Goal: Task Accomplishment & Management: Use online tool/utility

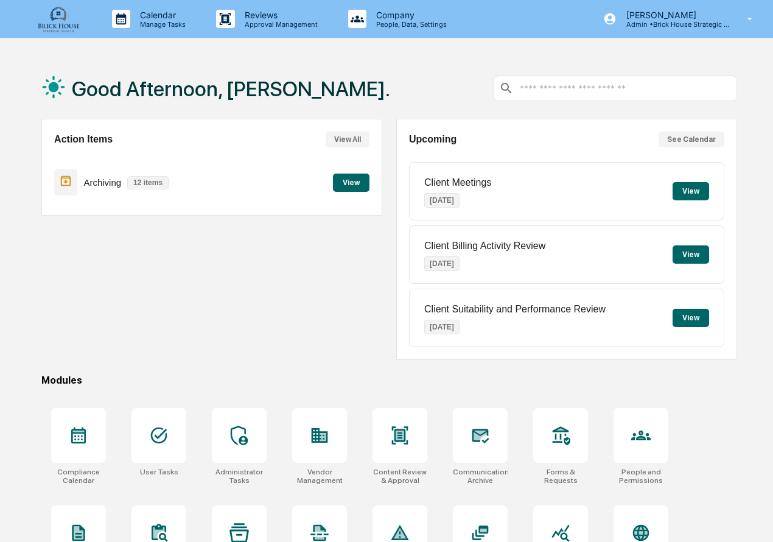
click at [428, 95] on div "Good Afternoon, [PERSON_NAME]." at bounding box center [389, 88] width 696 height 61
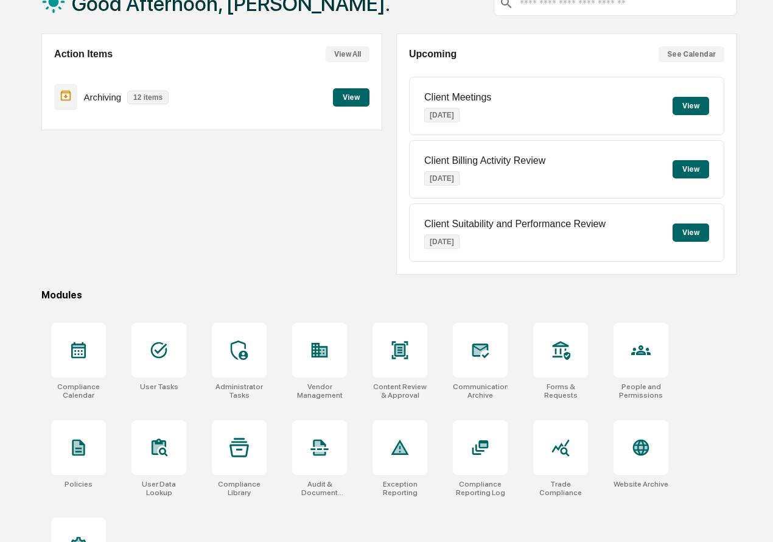
scroll to position [89, 0]
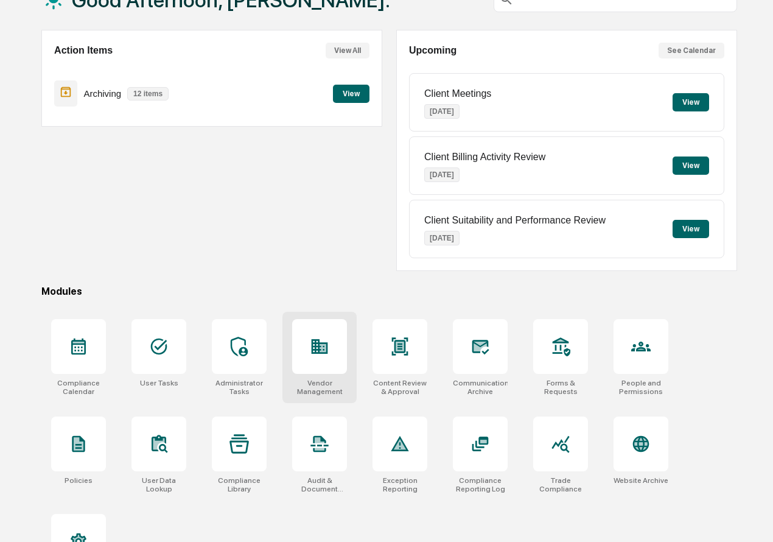
click at [313, 351] on icon at bounding box center [320, 346] width 16 height 15
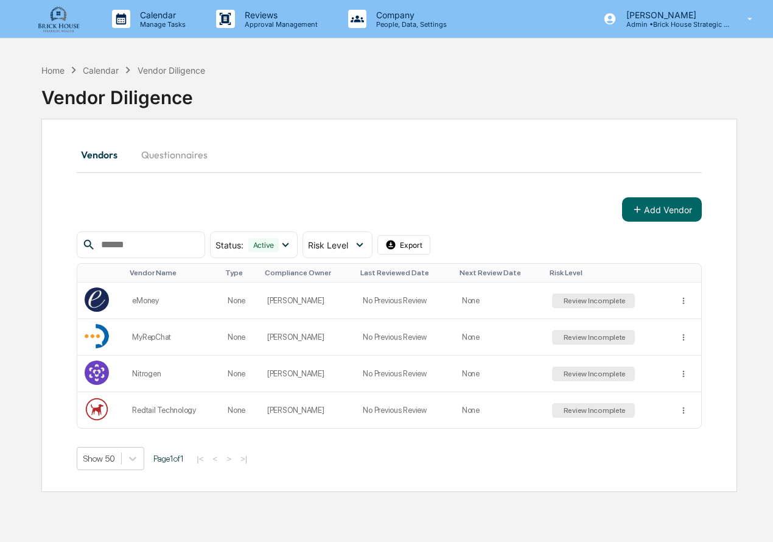
click at [158, 244] on input "text" at bounding box center [148, 245] width 104 height 16
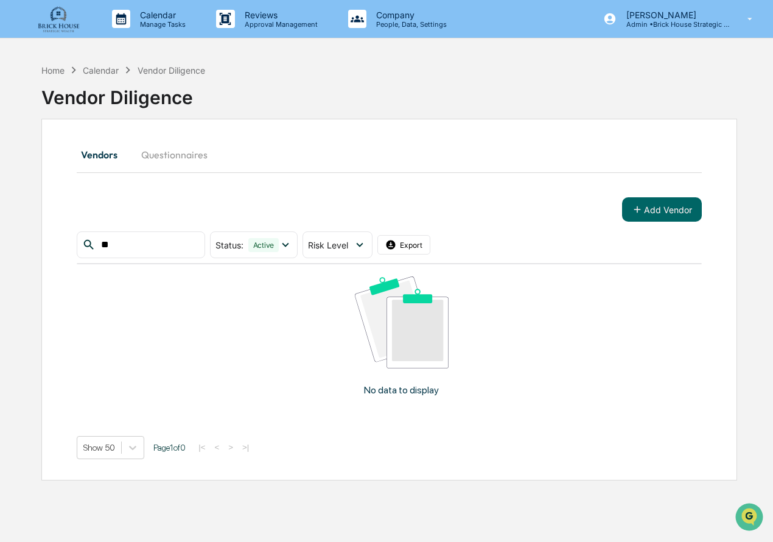
type input "*"
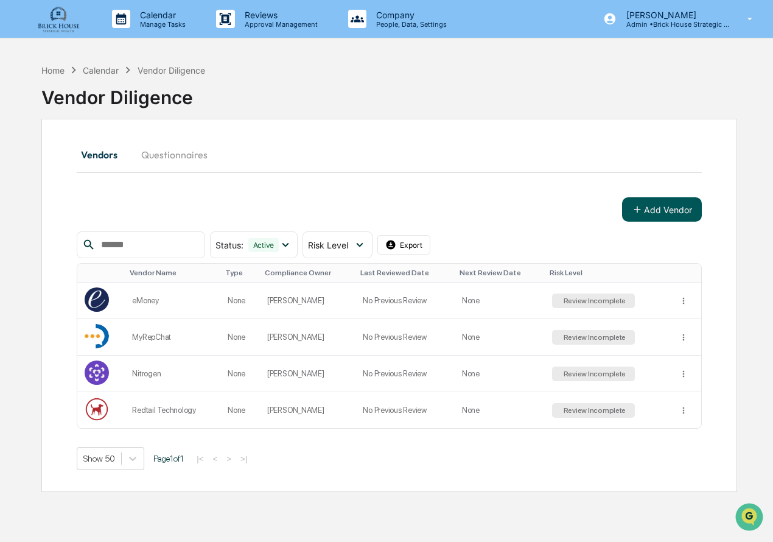
click at [670, 217] on button "Add Vendor" at bounding box center [662, 209] width 80 height 24
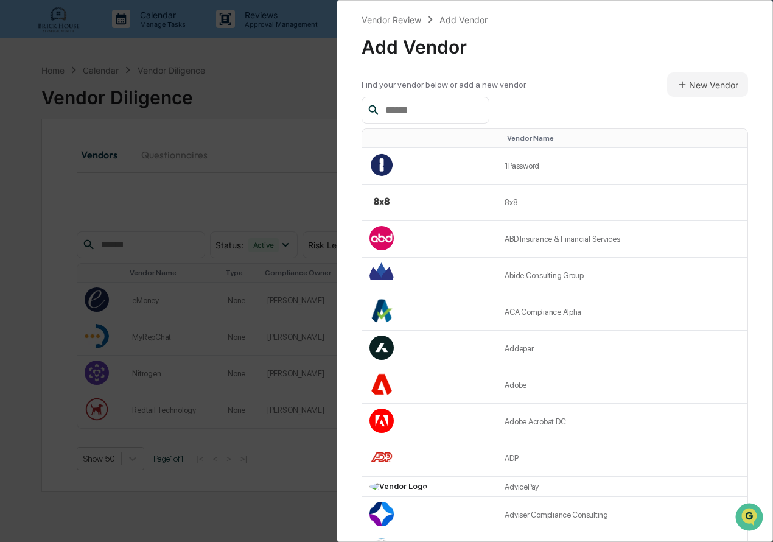
click at [442, 107] on input "text" at bounding box center [433, 110] width 104 height 16
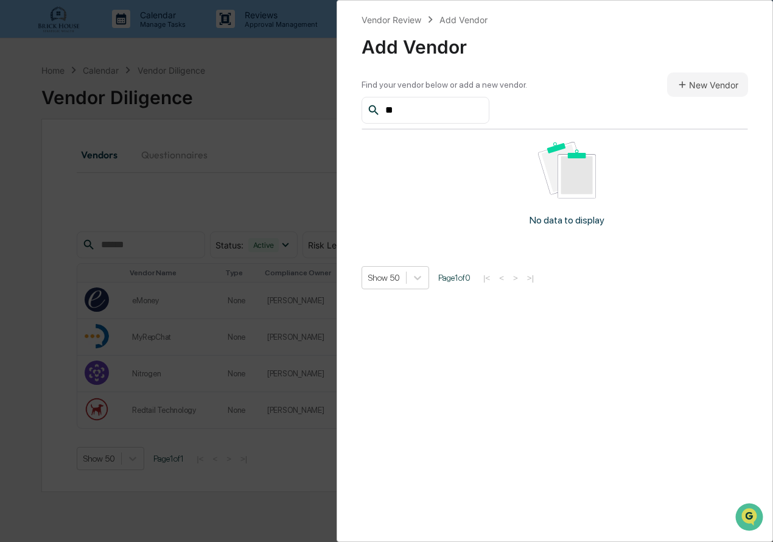
type input "*"
type input "**********"
click at [273, 139] on div "**********" at bounding box center [386, 271] width 773 height 542
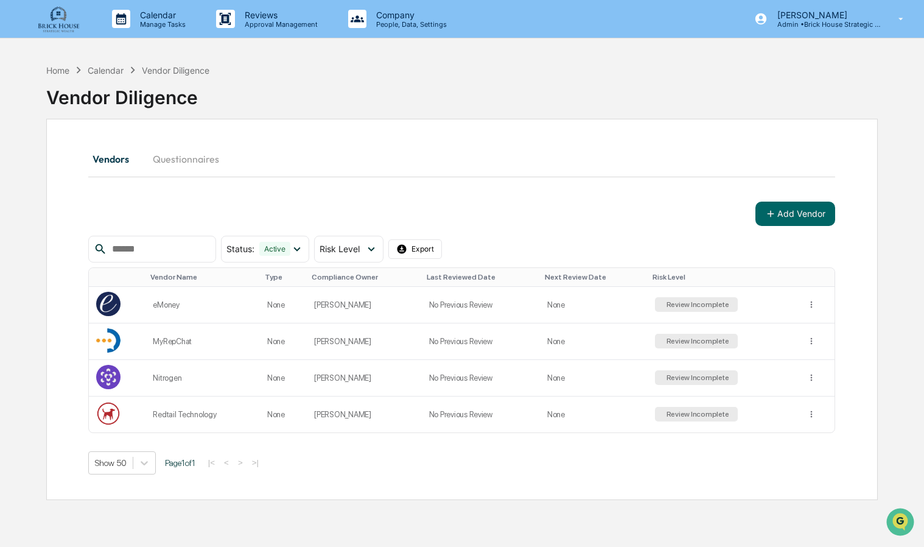
click at [60, 23] on img at bounding box center [58, 19] width 58 height 28
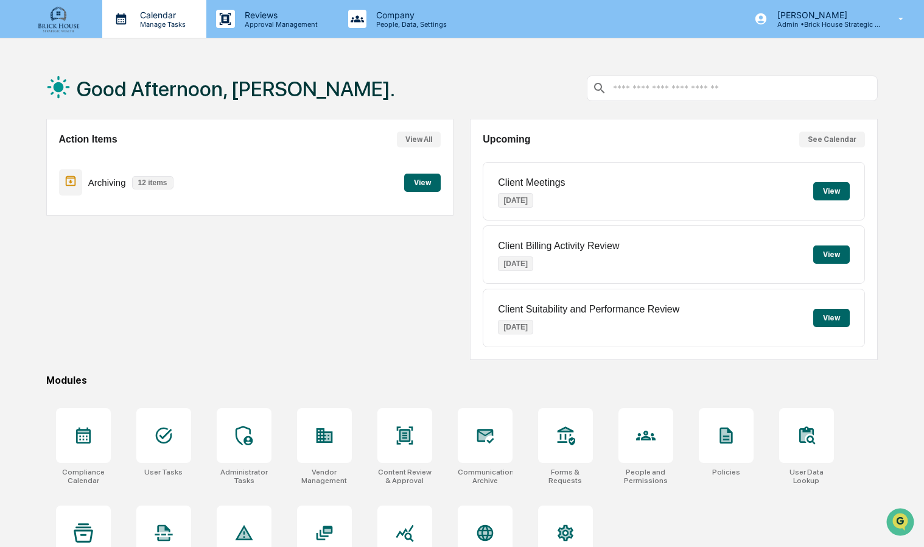
click at [160, 18] on p "Calendar" at bounding box center [160, 15] width 61 height 10
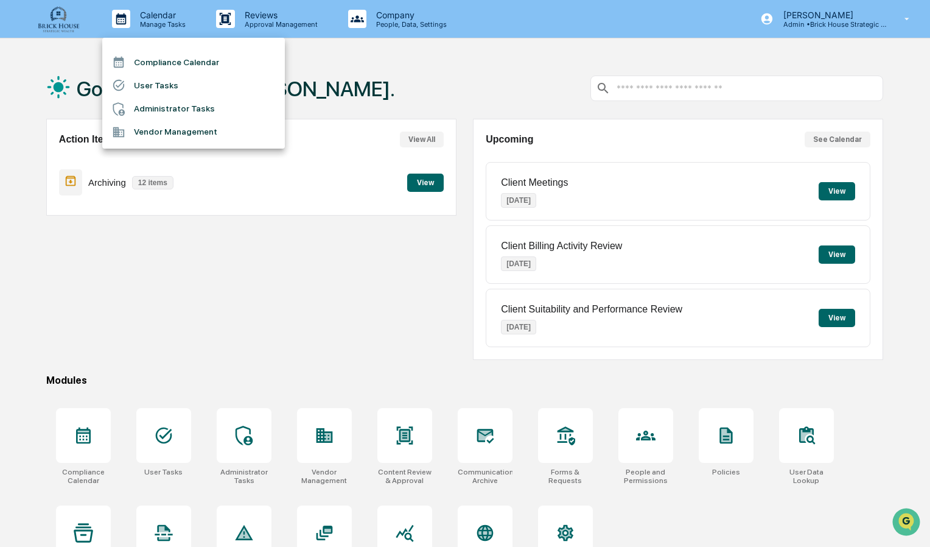
click at [167, 60] on li "Compliance Calendar" at bounding box center [193, 62] width 183 height 23
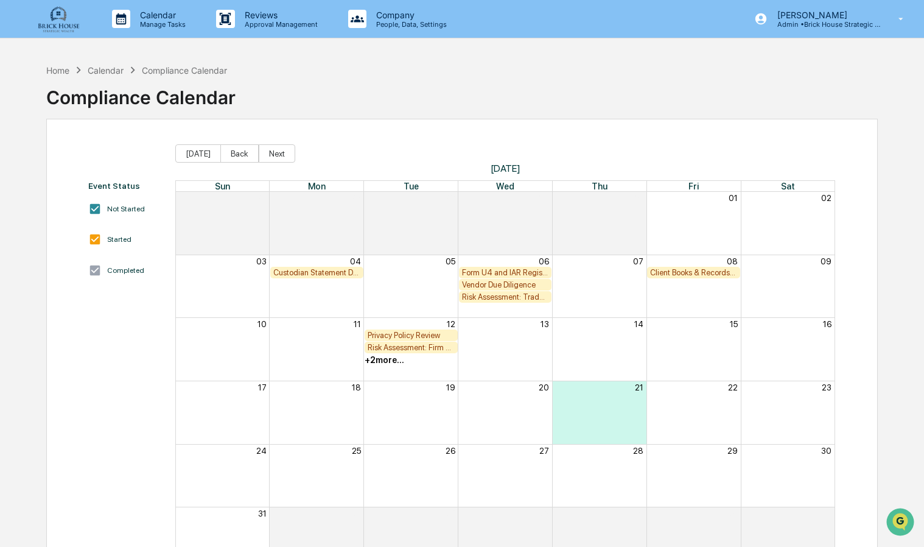
click at [390, 332] on div "Privacy Policy Review" at bounding box center [411, 335] width 87 height 9
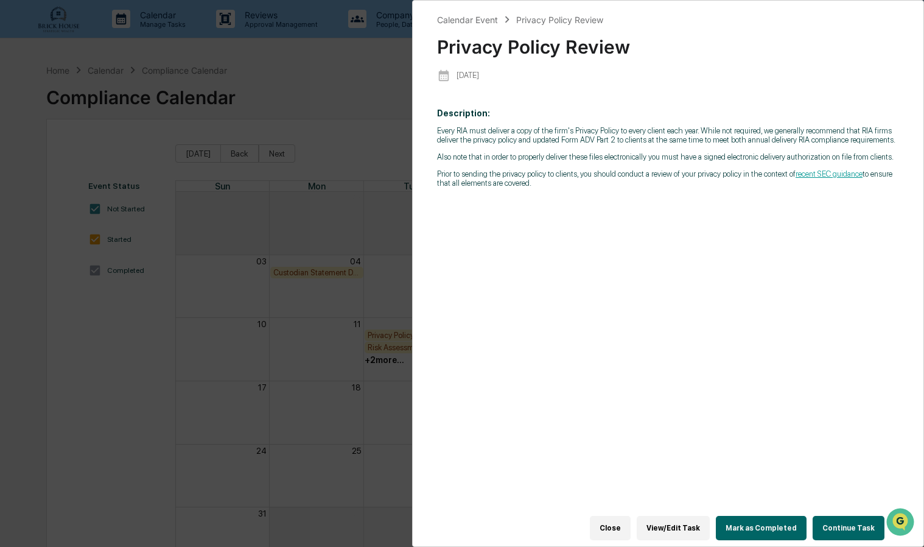
click at [773, 178] on link "recent SEC guidance" at bounding box center [829, 173] width 67 height 9
click at [363, 142] on div "Calendar Event Privacy Policy Review Privacy Policy Review 2025-08-12 Descripti…" at bounding box center [462, 273] width 924 height 547
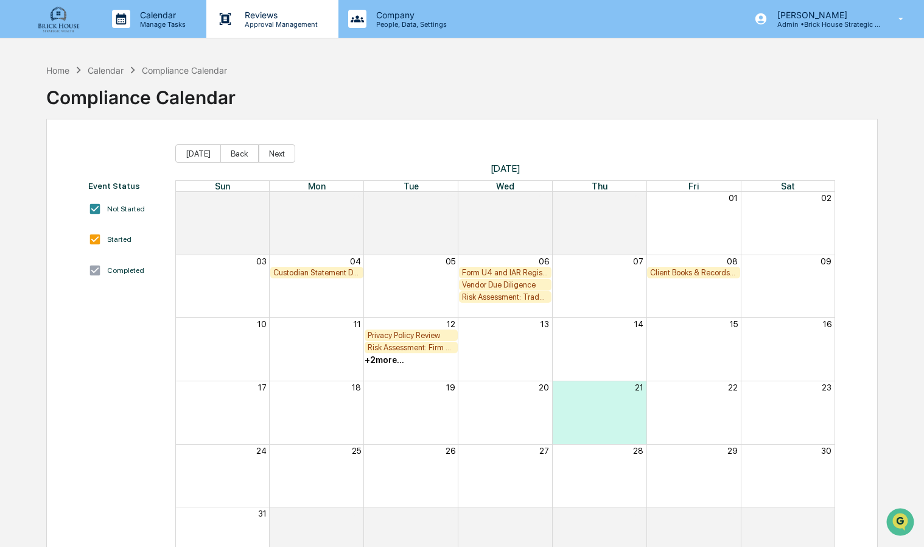
click at [264, 26] on p "Approval Management" at bounding box center [279, 24] width 89 height 9
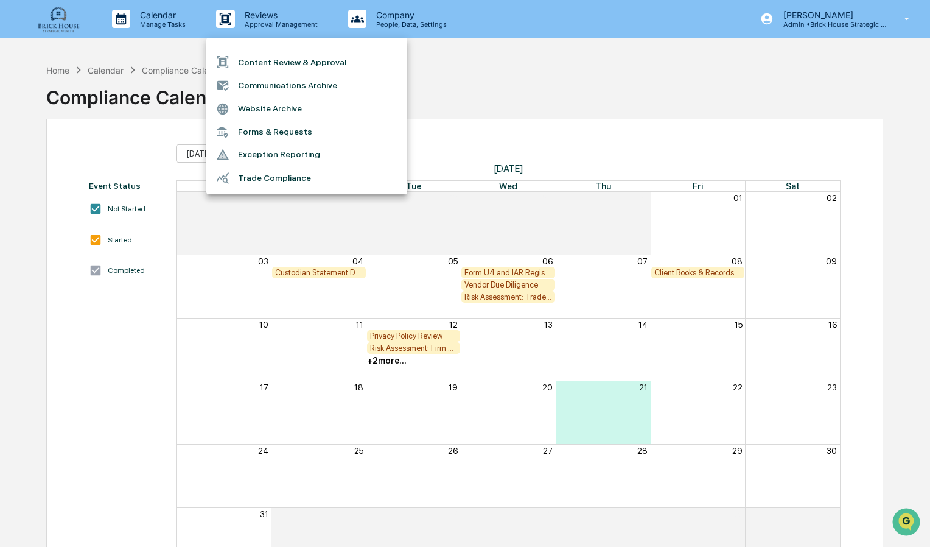
click at [283, 60] on li "Content Review & Approval" at bounding box center [306, 62] width 201 height 23
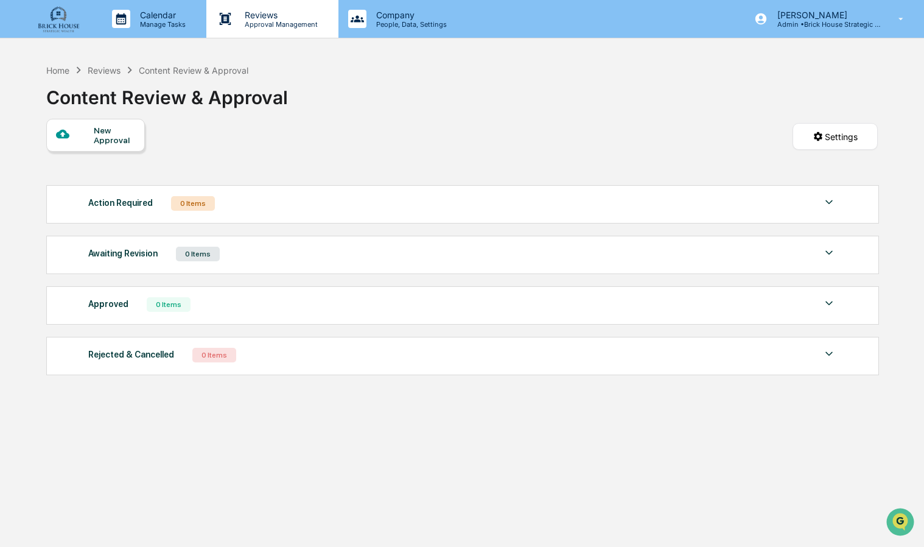
click at [254, 21] on p "Approval Management" at bounding box center [279, 24] width 89 height 9
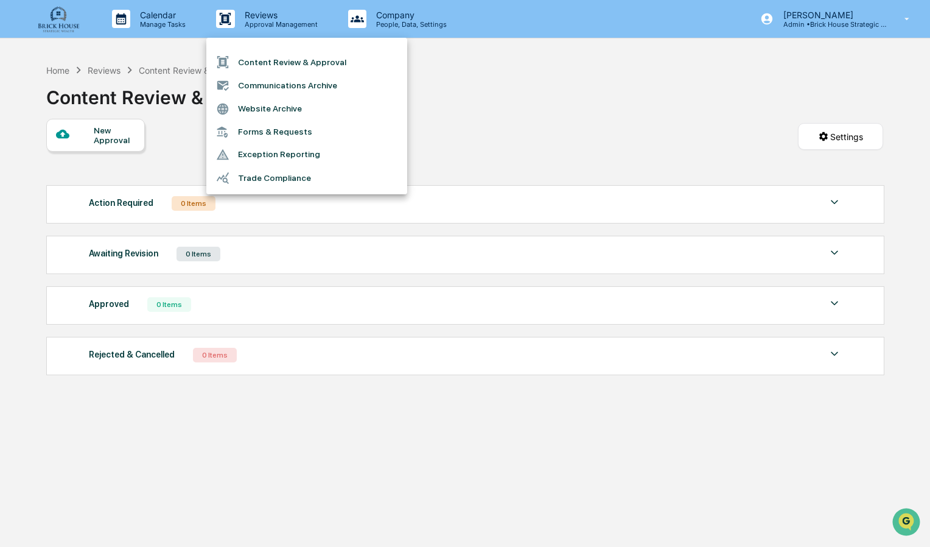
click at [265, 83] on li "Communications Archive" at bounding box center [306, 85] width 201 height 23
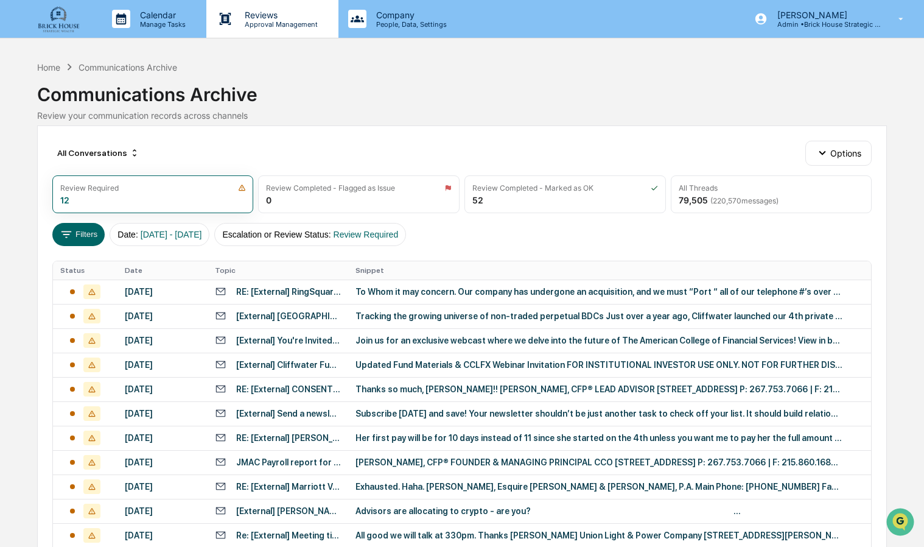
click at [250, 21] on p "Approval Management" at bounding box center [279, 24] width 89 height 9
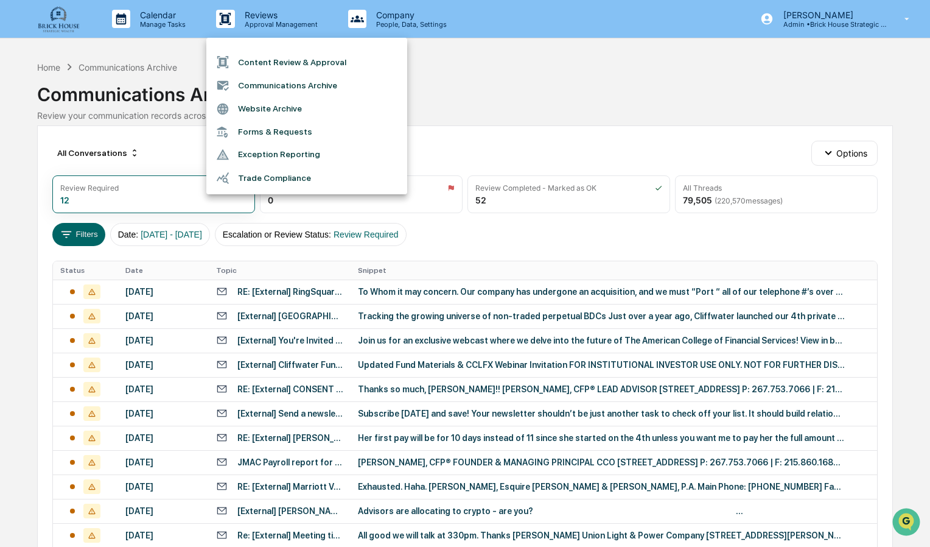
click at [271, 133] on li "Forms & Requests" at bounding box center [306, 132] width 201 height 23
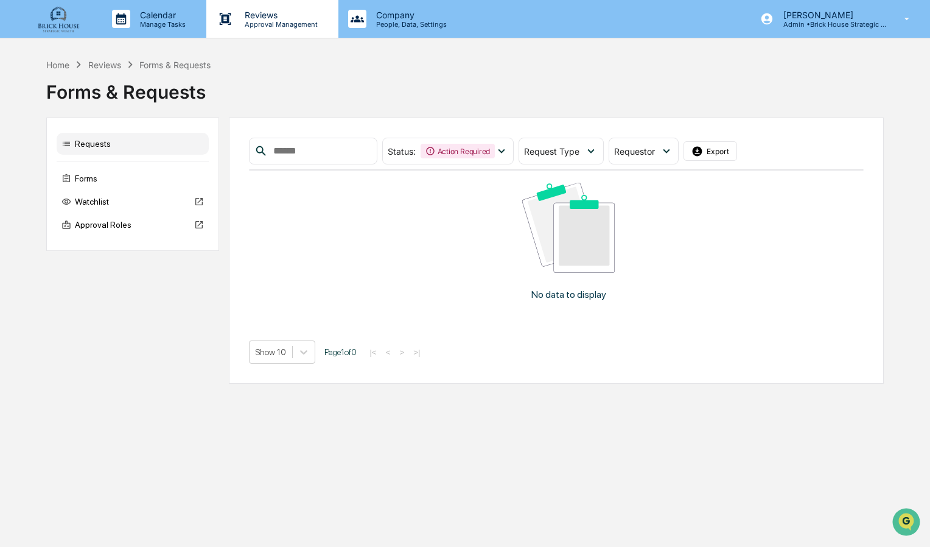
click at [250, 26] on p "Approval Management" at bounding box center [279, 24] width 89 height 9
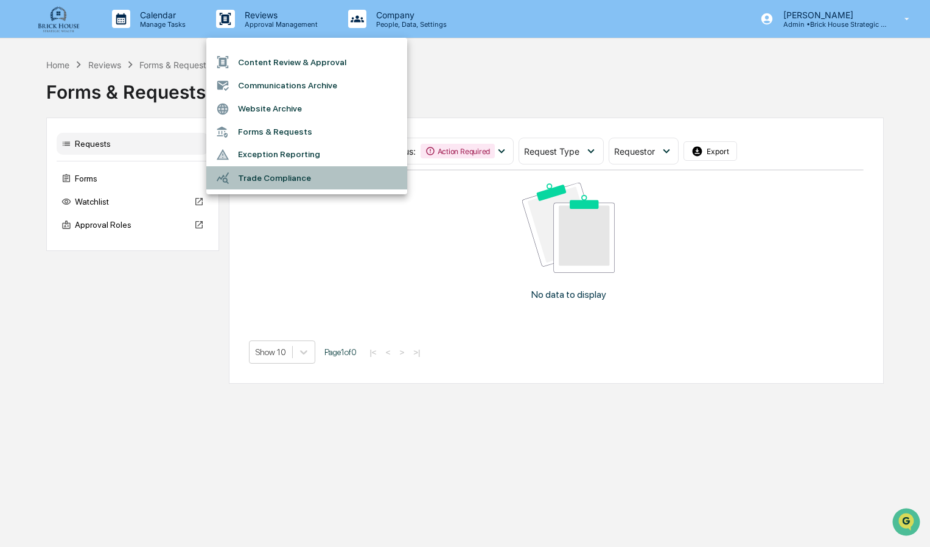
click at [270, 178] on li "Trade Compliance" at bounding box center [306, 177] width 201 height 23
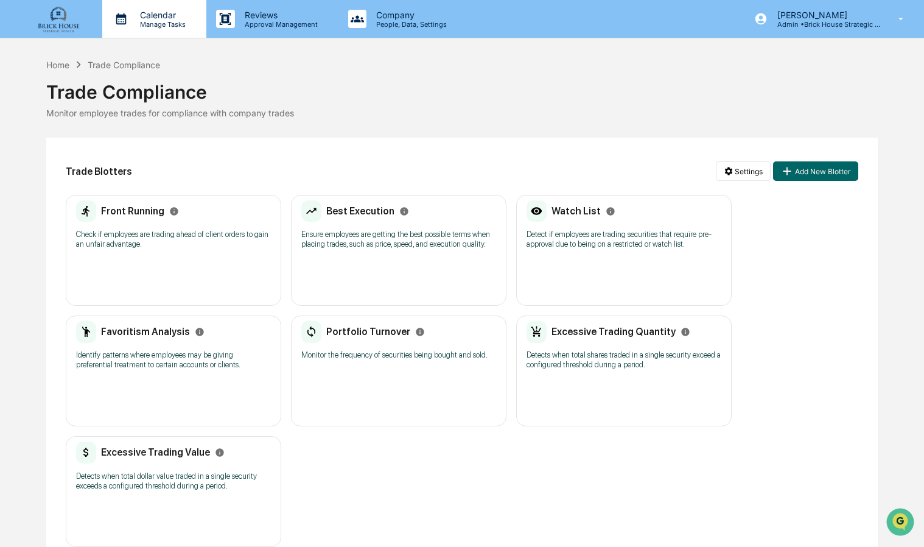
click at [161, 16] on p "Calendar" at bounding box center [160, 15] width 61 height 10
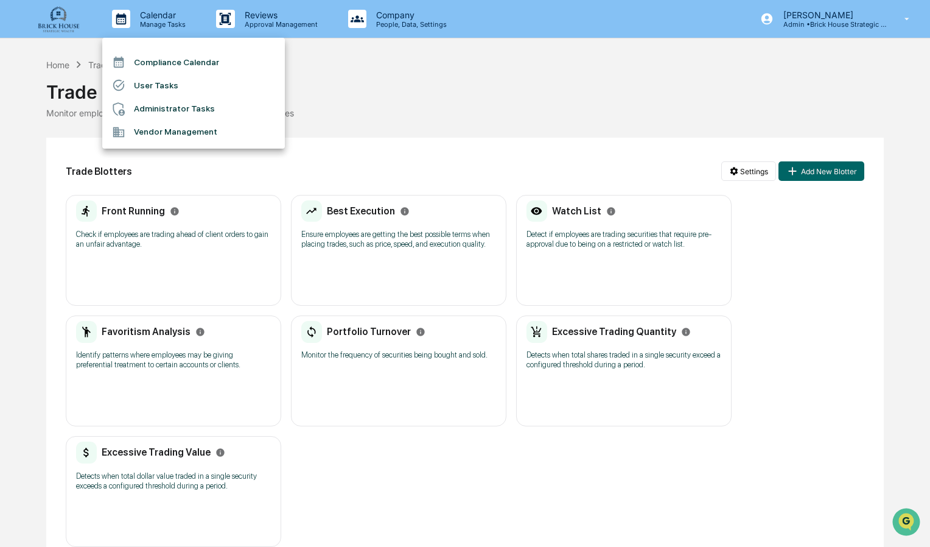
click at [53, 20] on div at bounding box center [465, 273] width 930 height 547
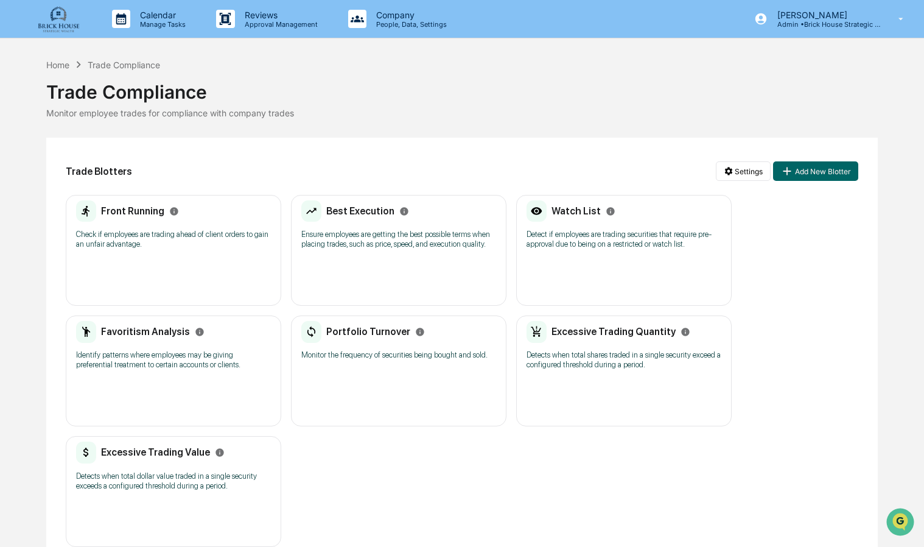
click at [57, 21] on img at bounding box center [58, 19] width 58 height 28
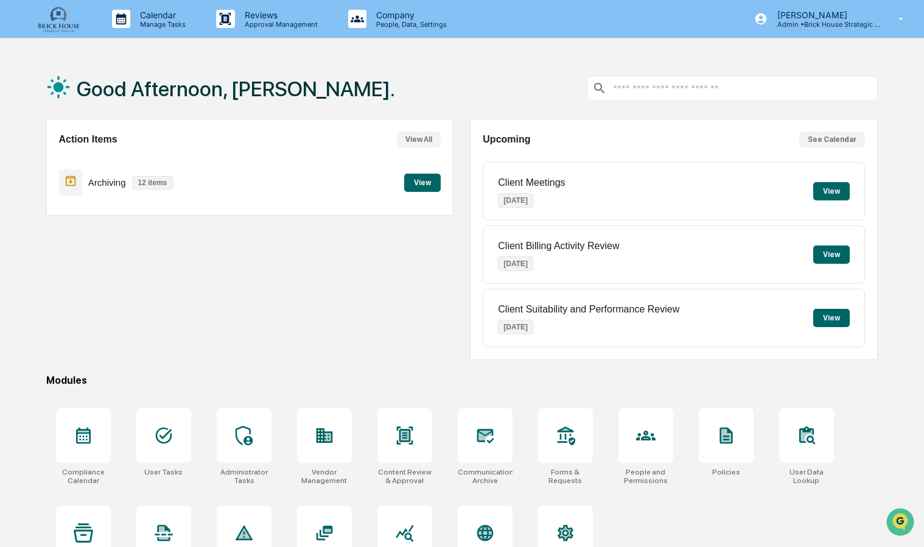
scroll to position [57, 0]
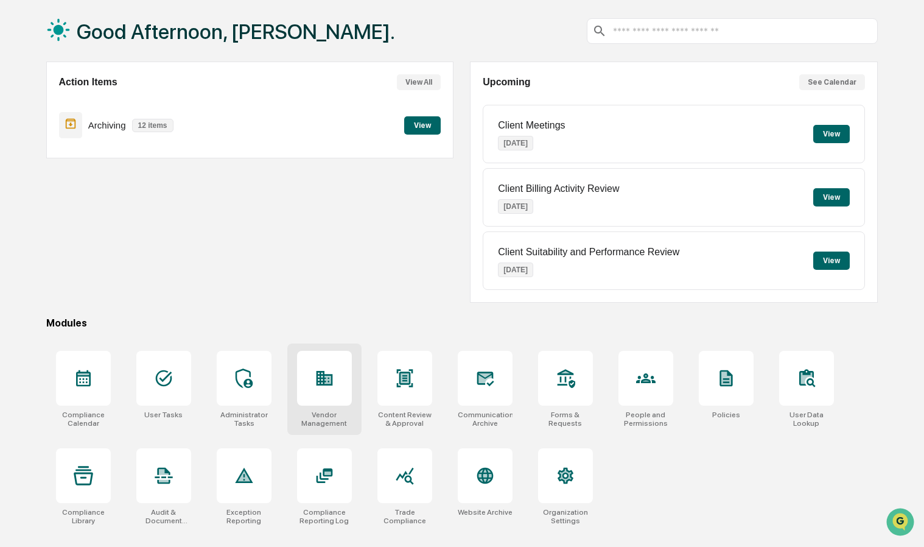
click at [323, 378] on icon at bounding box center [324, 378] width 16 height 15
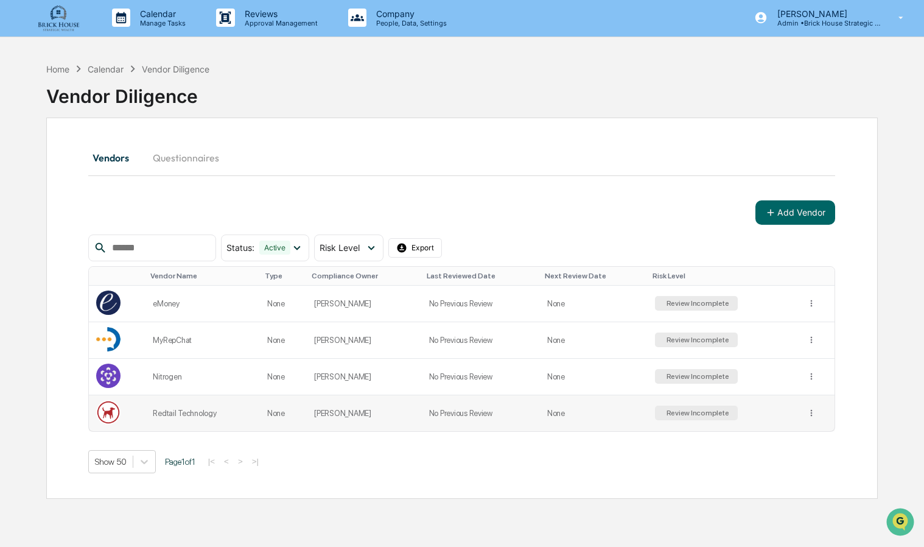
click at [185, 409] on div "Redtail Technology" at bounding box center [202, 413] width 99 height 9
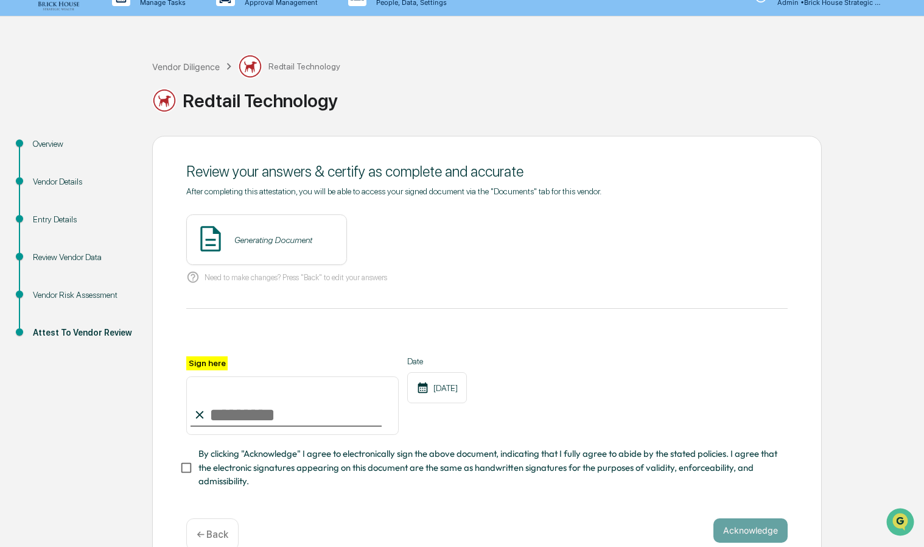
scroll to position [22, 0]
click at [52, 183] on div "Vendor Details" at bounding box center [83, 181] width 100 height 13
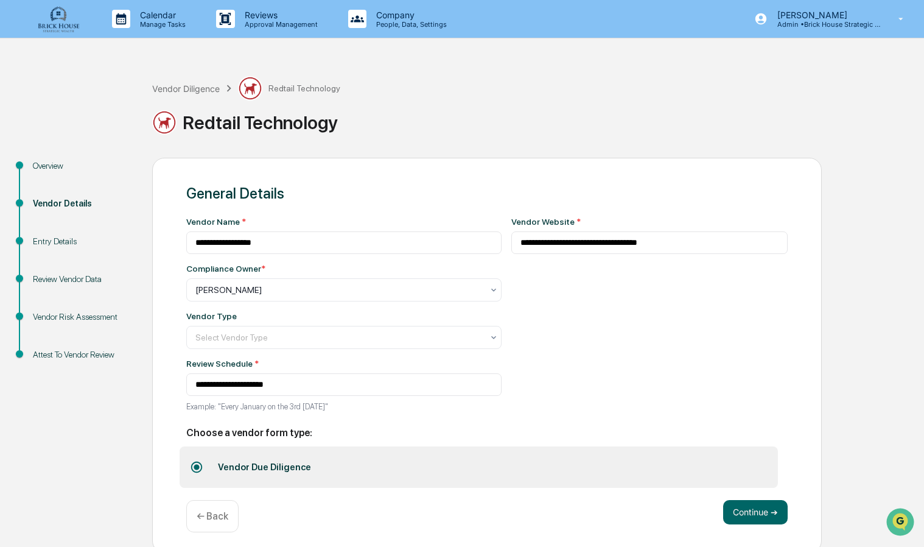
click at [56, 164] on div "Overview" at bounding box center [83, 166] width 100 height 13
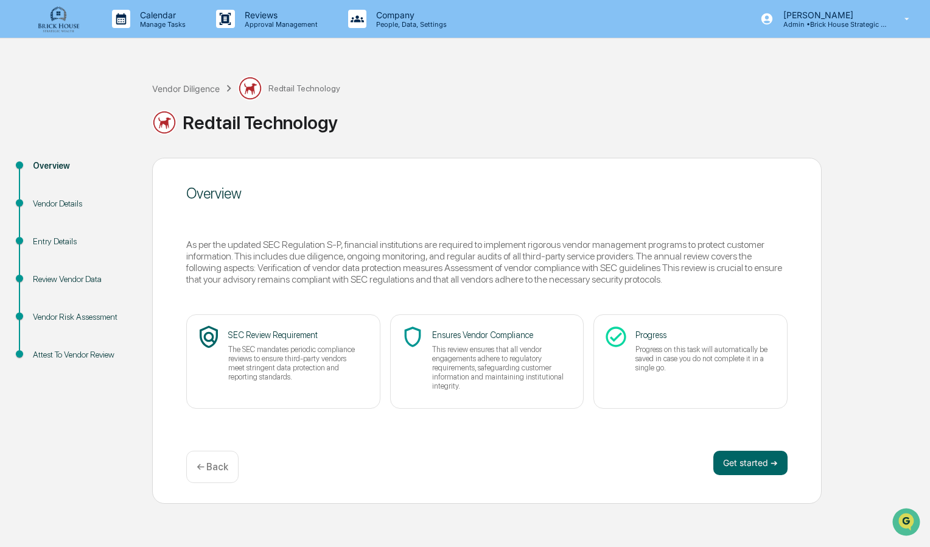
click at [52, 203] on div "Vendor Details" at bounding box center [83, 203] width 100 height 13
click at [66, 205] on div "Vendor Details" at bounding box center [83, 203] width 100 height 13
click at [68, 202] on div "Vendor Details" at bounding box center [83, 203] width 100 height 13
click at [57, 202] on div "Vendor Details" at bounding box center [83, 203] width 100 height 13
click at [56, 242] on div "Entry Details" at bounding box center [83, 241] width 100 height 13
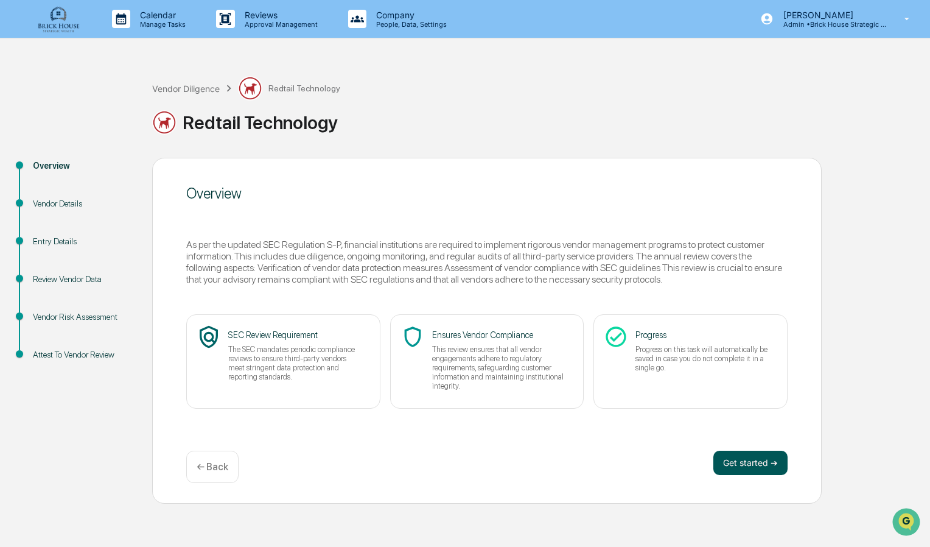
click at [756, 466] on button "Get started ➔" at bounding box center [751, 463] width 74 height 24
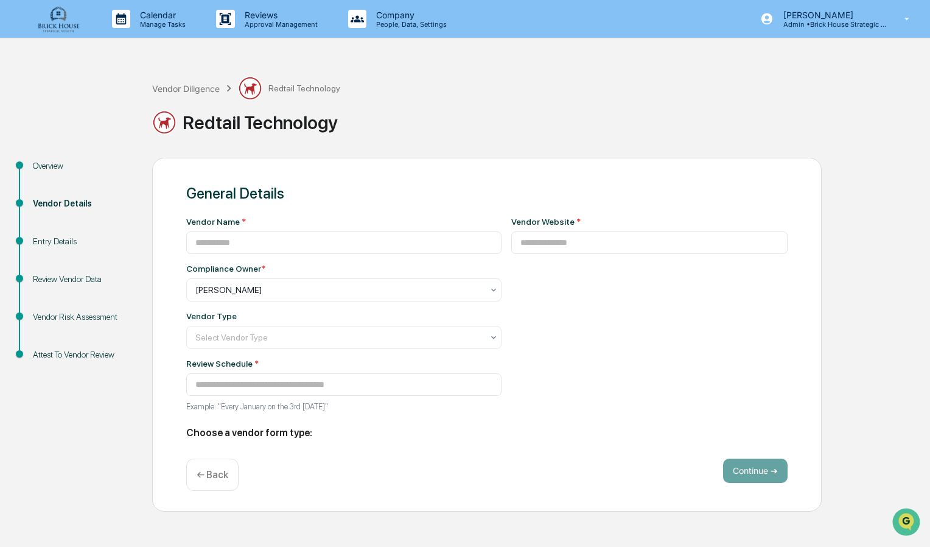
type input "**********"
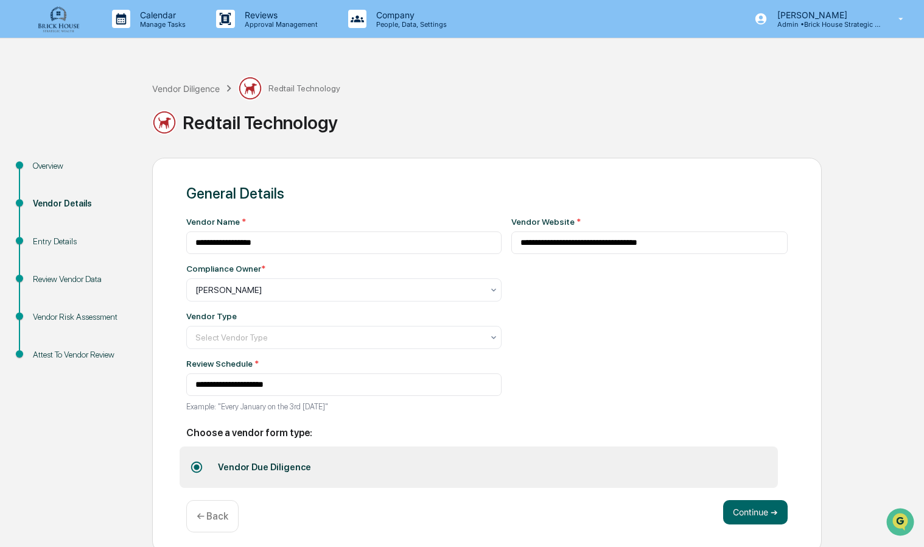
scroll to position [7, 0]
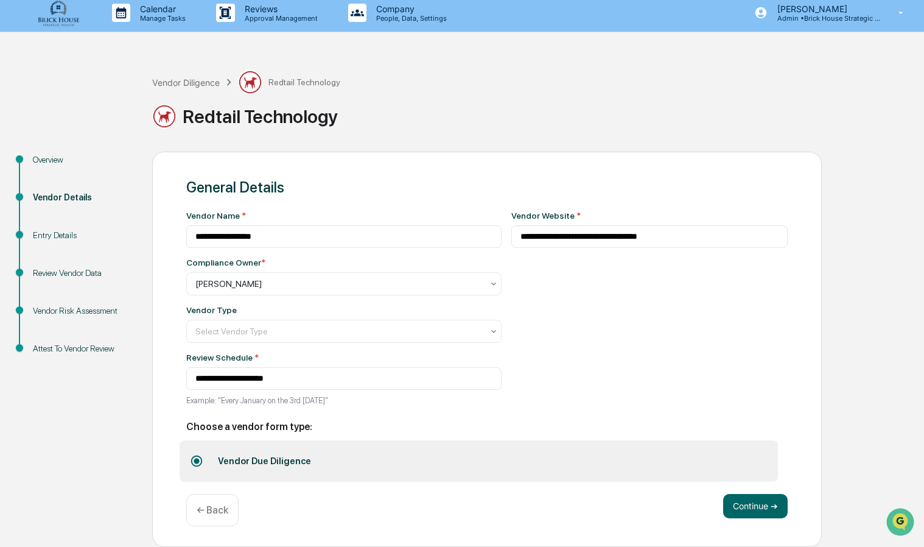
click at [50, 235] on div "Entry Details" at bounding box center [83, 235] width 100 height 13
click at [745, 504] on button "Continue ➔" at bounding box center [755, 506] width 65 height 24
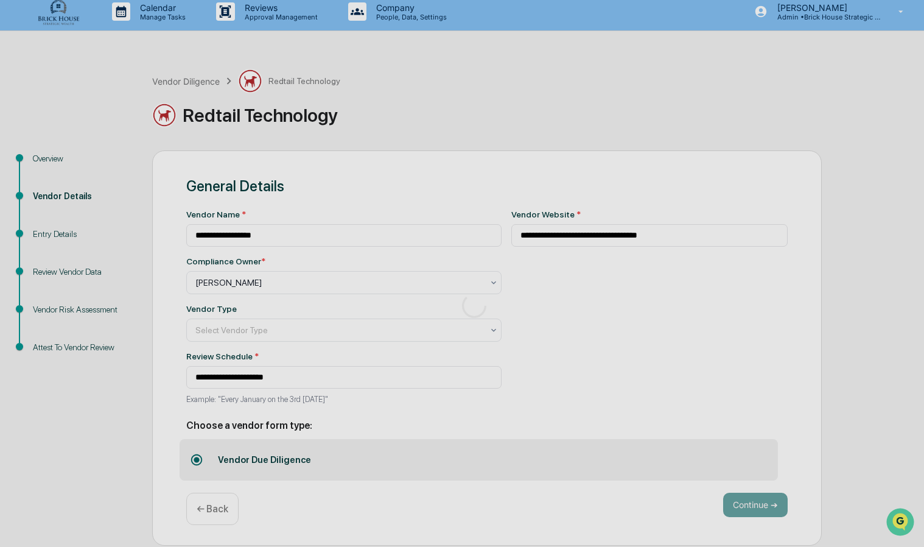
scroll to position [0, 0]
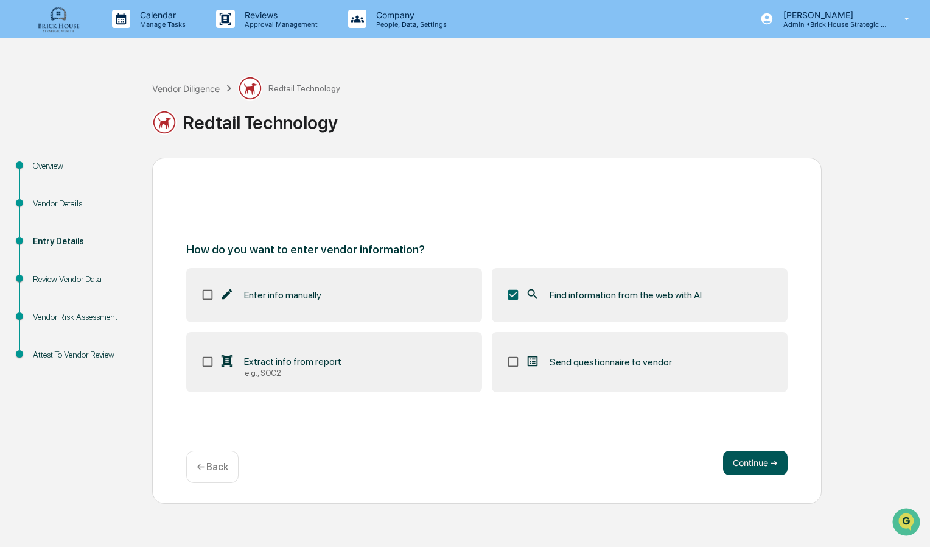
click at [751, 458] on button "Continue ➔" at bounding box center [755, 463] width 65 height 24
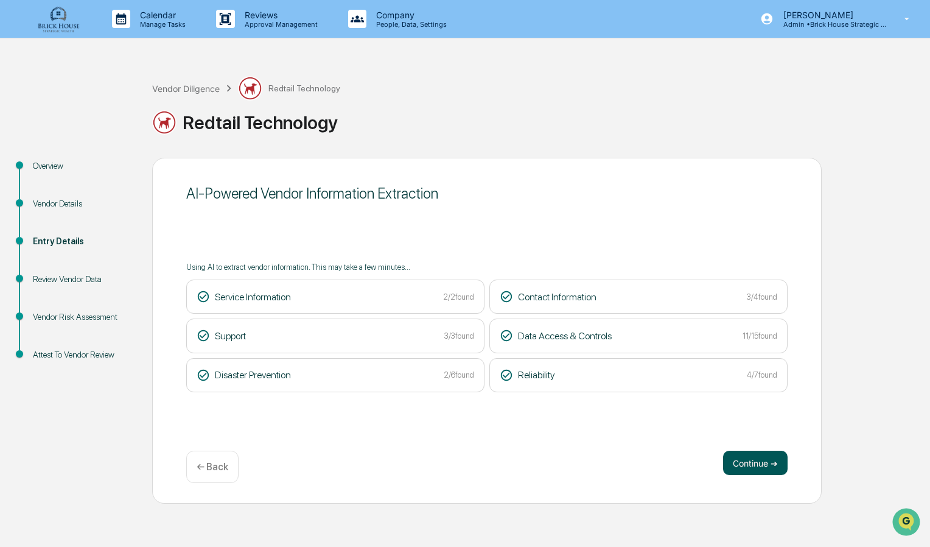
click at [753, 459] on button "Continue ➔" at bounding box center [755, 463] width 65 height 24
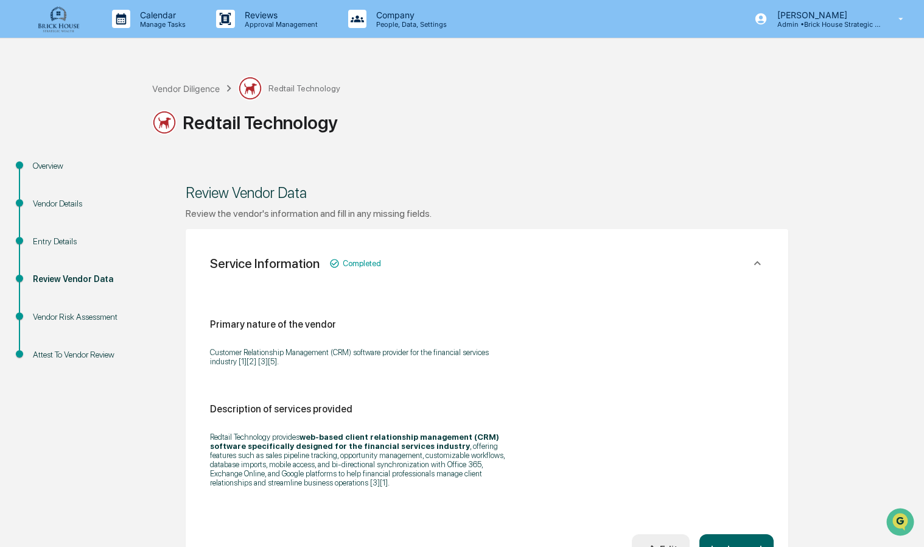
click at [71, 19] on img at bounding box center [58, 19] width 58 height 28
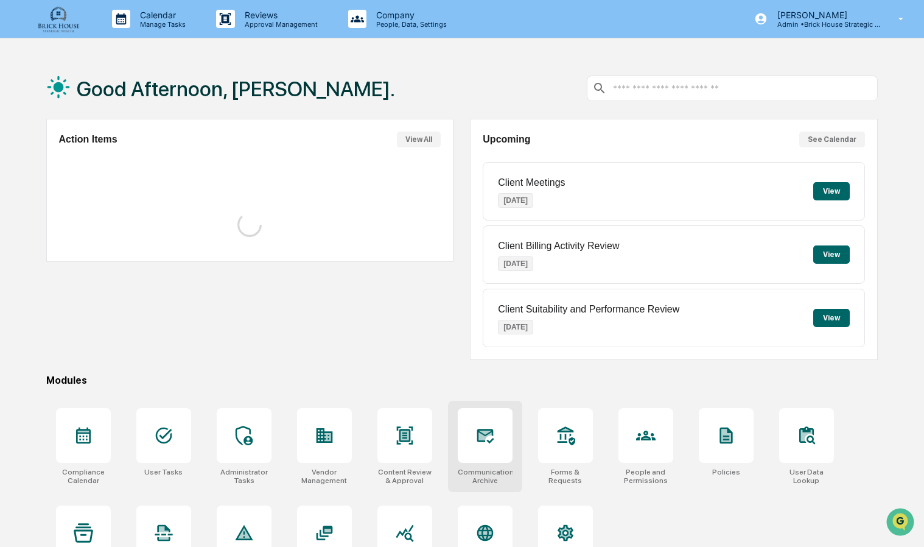
scroll to position [57, 0]
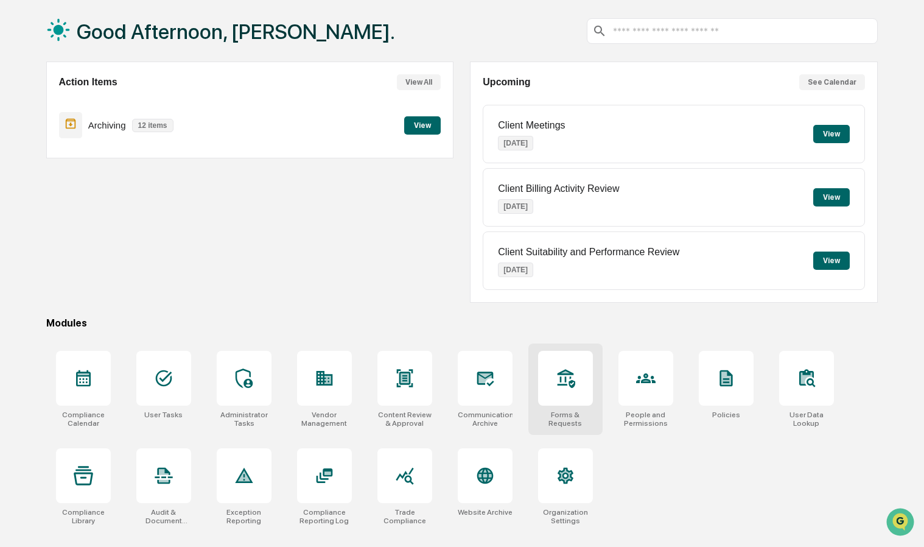
click at [575, 374] on div at bounding box center [565, 378] width 55 height 55
click at [340, 474] on div at bounding box center [324, 475] width 55 height 55
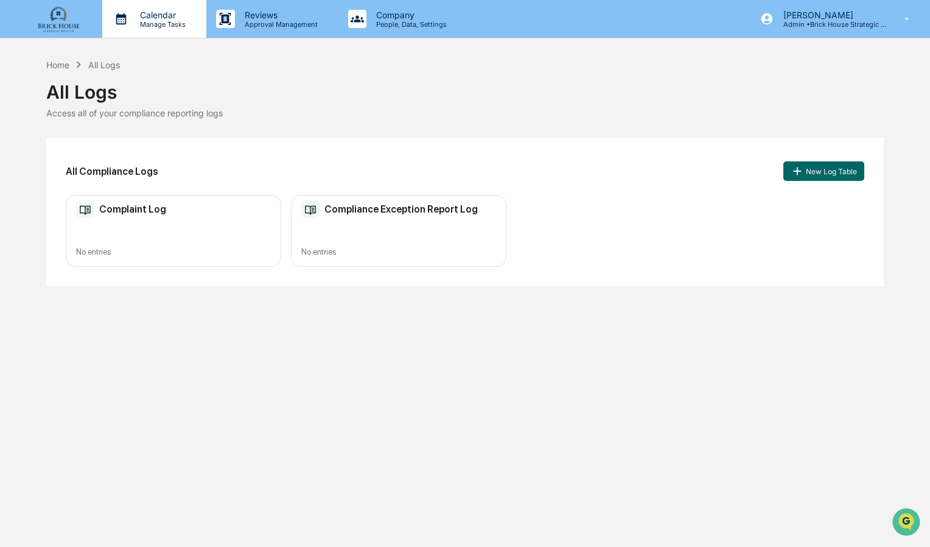
click at [170, 28] on div "Calendar Manage Tasks" at bounding box center [153, 19] width 92 height 19
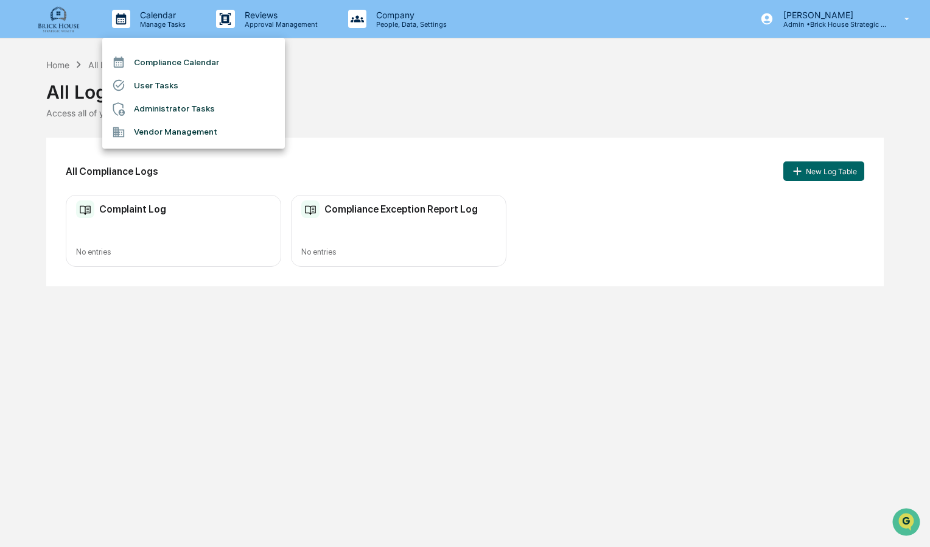
click at [69, 22] on div at bounding box center [465, 273] width 930 height 547
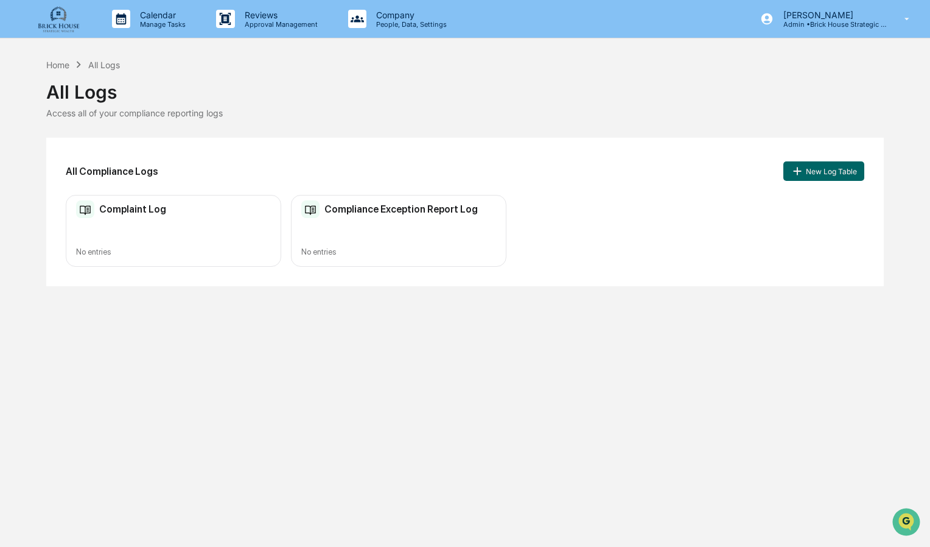
click at [63, 21] on img at bounding box center [58, 19] width 58 height 28
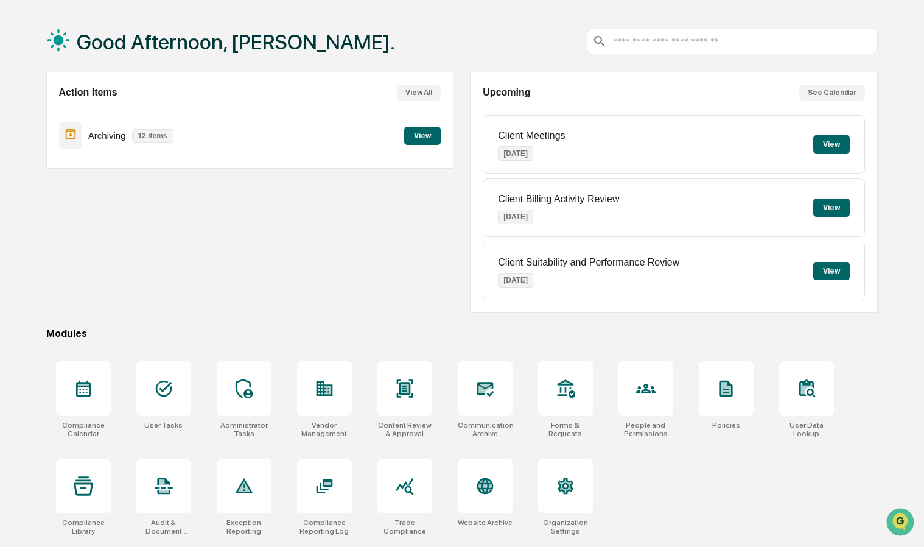
scroll to position [57, 0]
